Goal: Transaction & Acquisition: Book appointment/travel/reservation

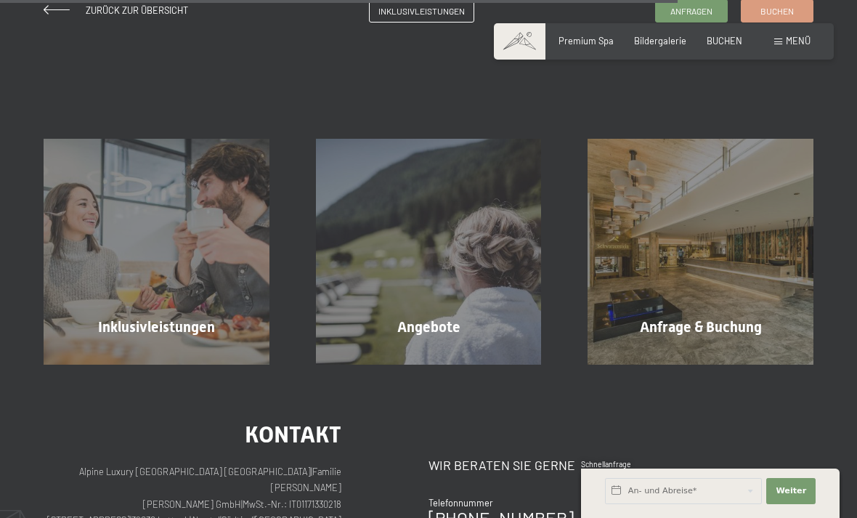
scroll to position [1297, 0]
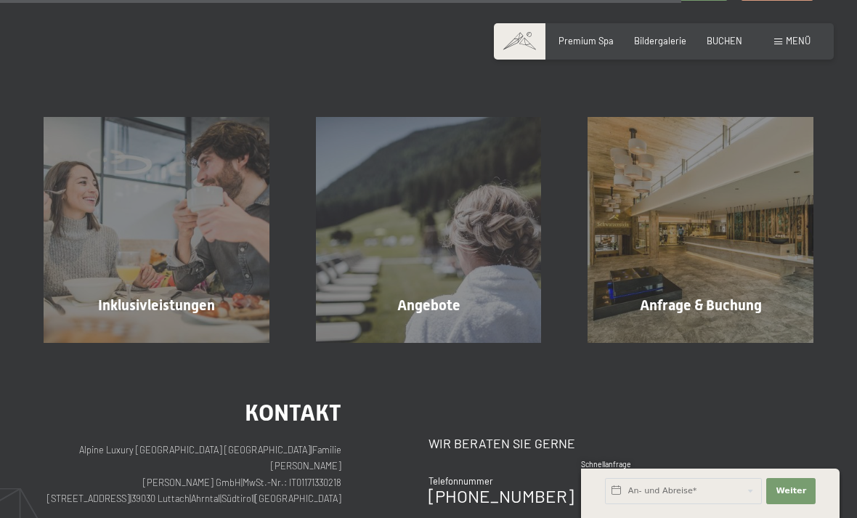
click at [471, 299] on div "Angebote Mehr erfahren" at bounding box center [429, 230] width 272 height 226
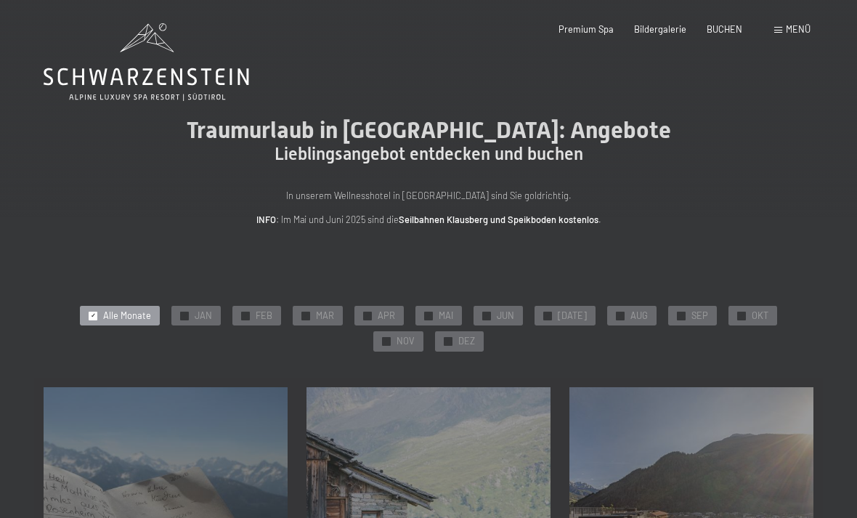
click at [728, 322] on div "✓ OKT" at bounding box center [752, 316] width 49 height 20
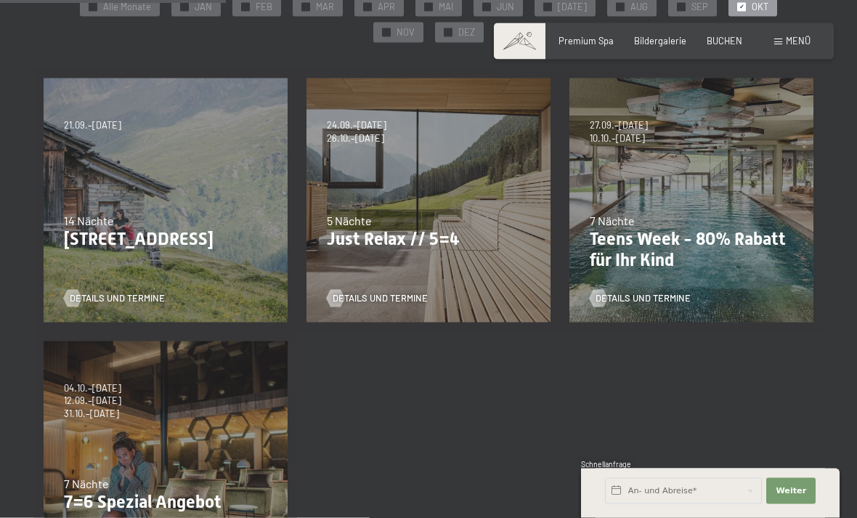
scroll to position [309, 0]
click at [471, 442] on div "14.09.–28.09.2025 12.09.–27.09.2026 7 Nächte Mission Gipfelbuch Details und Ter…" at bounding box center [428, 331] width 789 height 526
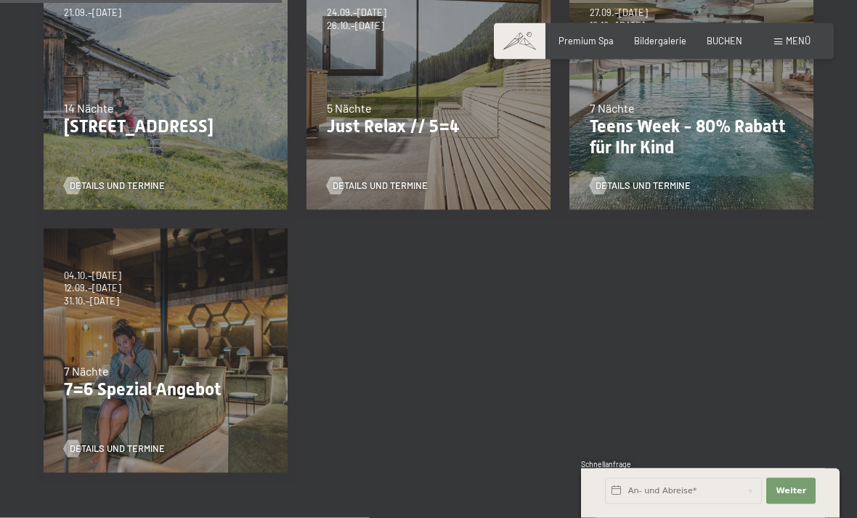
scroll to position [422, 0]
click at [728, 36] on span "BUCHEN" at bounding box center [724, 41] width 36 height 12
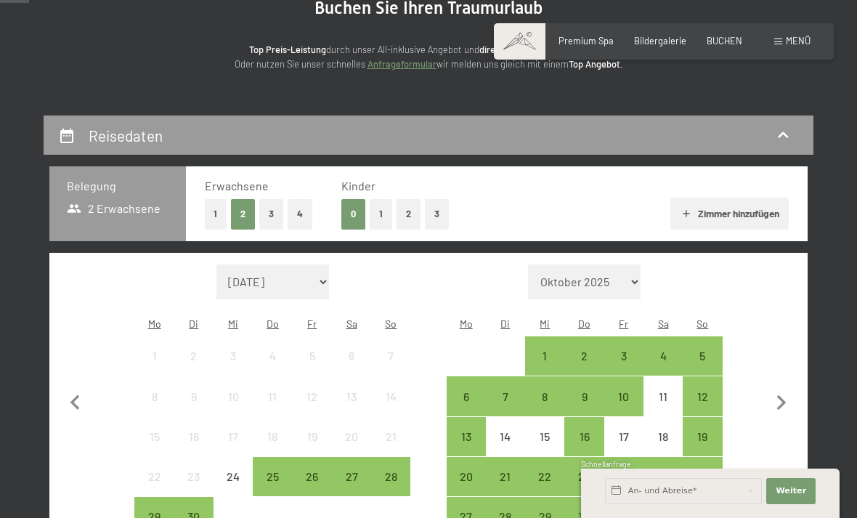
scroll to position [170, 0]
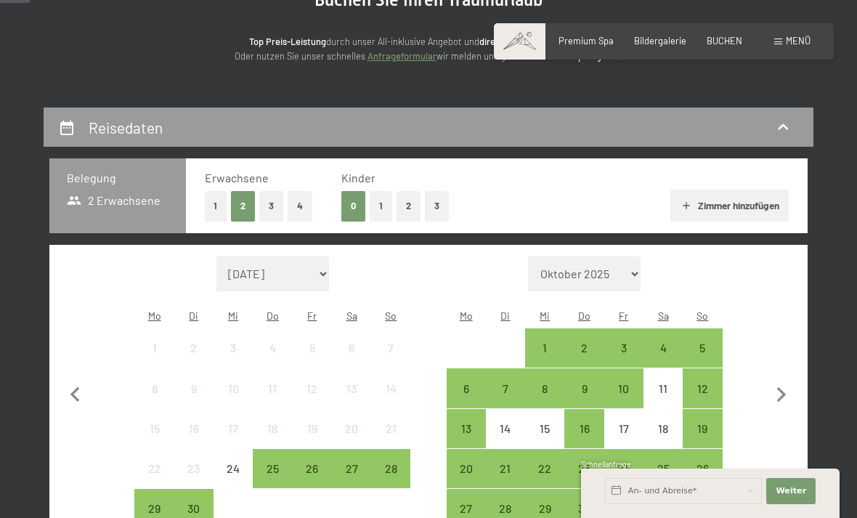
click at [698, 342] on div "5" at bounding box center [702, 360] width 36 height 36
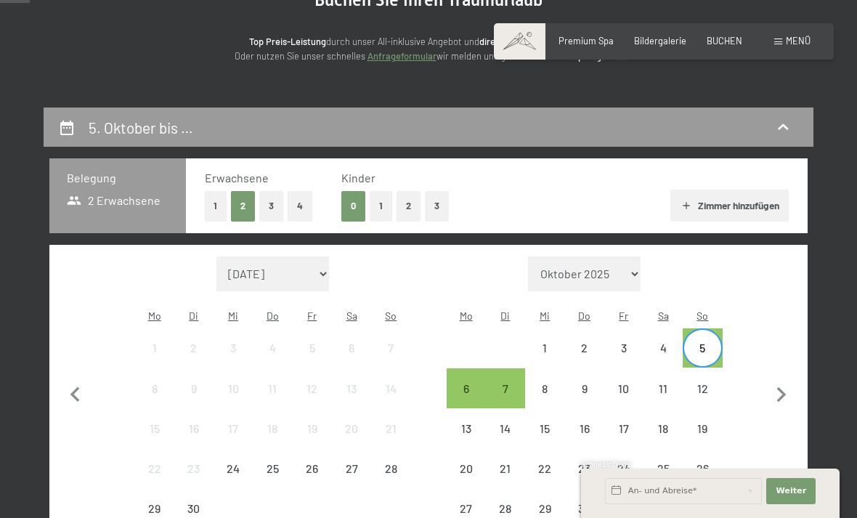
click at [616, 383] on div "10" at bounding box center [624, 401] width 36 height 36
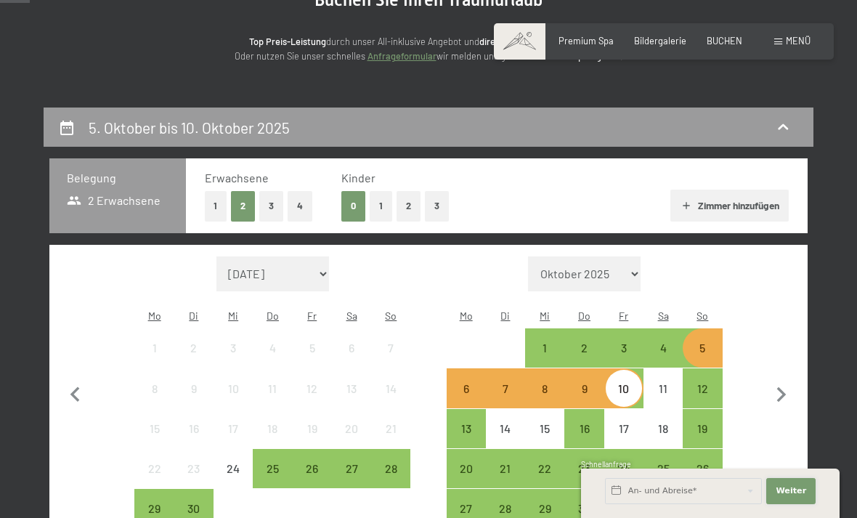
click at [792, 497] on span "Weiter" at bounding box center [790, 491] width 30 height 12
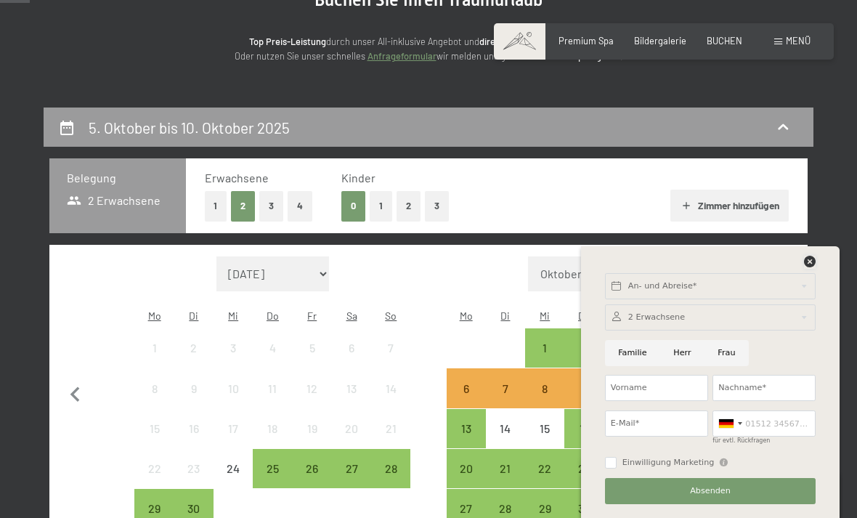
click at [813, 267] on icon at bounding box center [810, 262] width 12 height 12
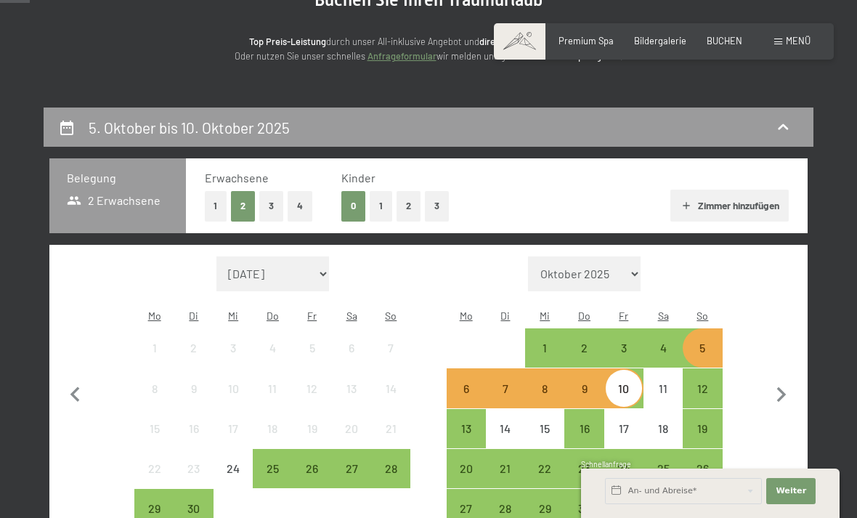
click at [702, 342] on div "5" at bounding box center [702, 360] width 36 height 36
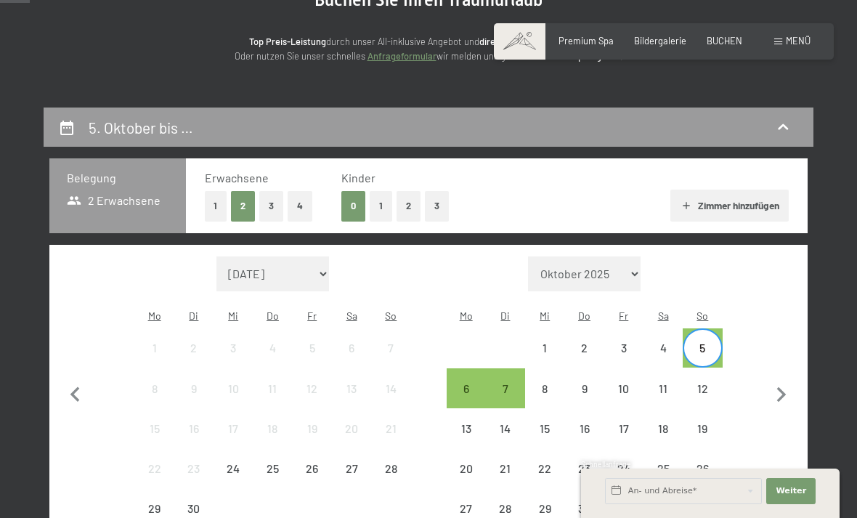
click at [541, 383] on div "8" at bounding box center [544, 401] width 36 height 36
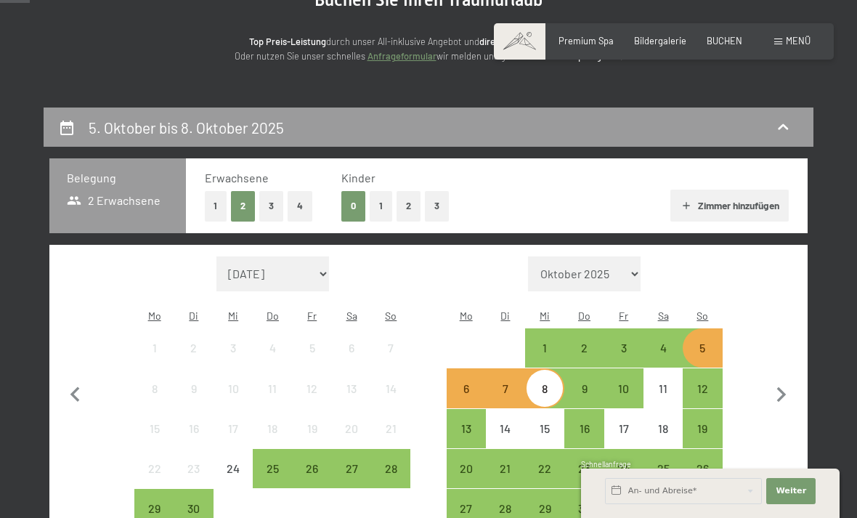
click at [696, 342] on div "5" at bounding box center [702, 360] width 36 height 36
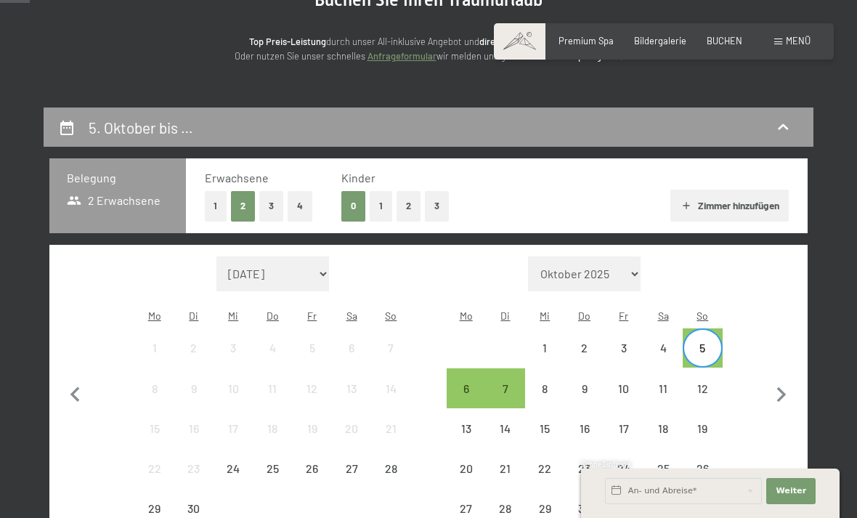
click at [504, 383] on div "7" at bounding box center [505, 401] width 36 height 36
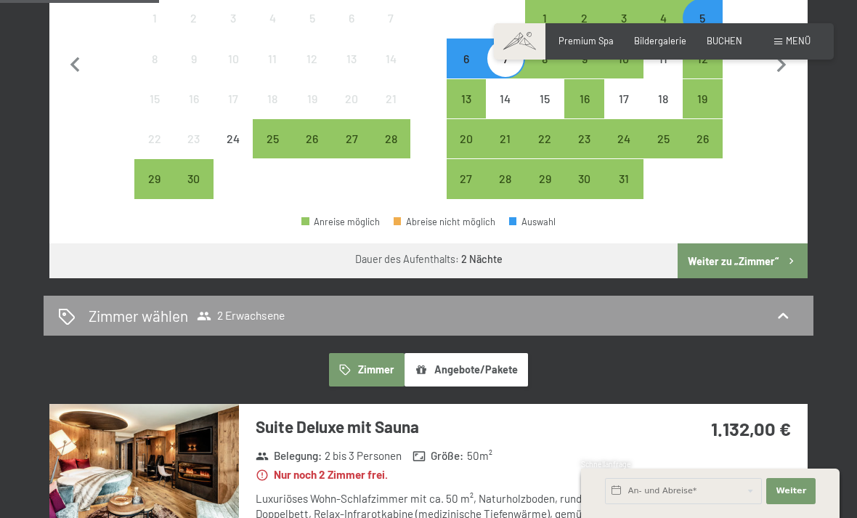
scroll to position [499, 0]
click at [762, 245] on button "Weiter zu „Zimmer“" at bounding box center [742, 261] width 130 height 35
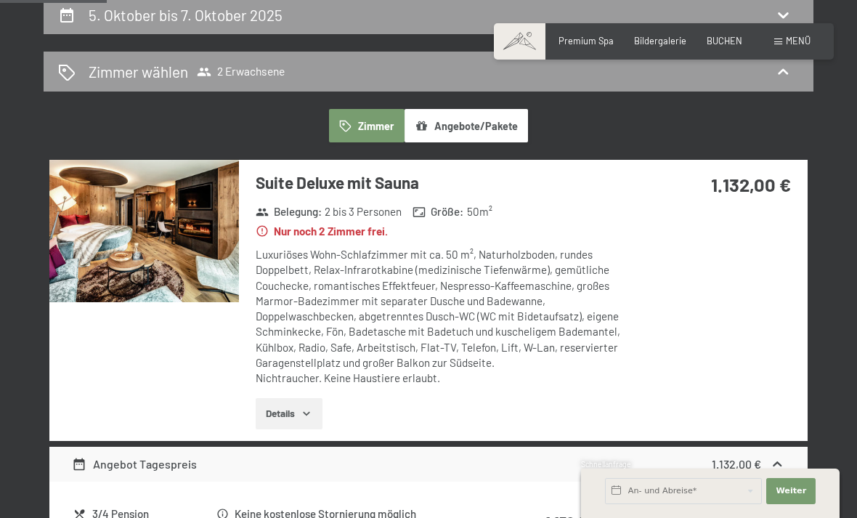
scroll to position [280, 0]
